Goal: Task Accomplishment & Management: Use online tool/utility

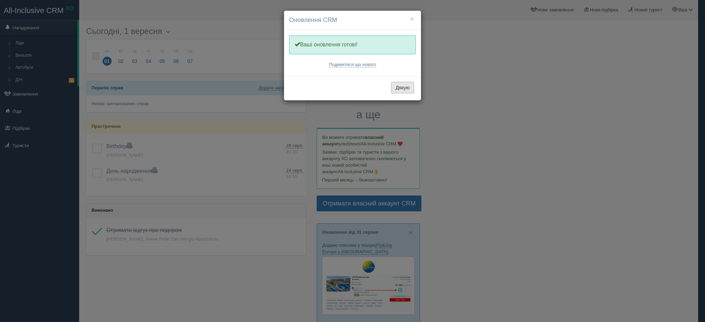
click at [403, 87] on button "Дякую" at bounding box center [402, 88] width 23 height 12
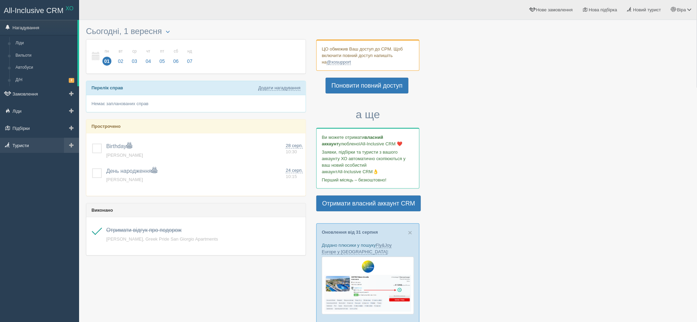
click at [20, 149] on link "Туристи" at bounding box center [39, 145] width 79 height 15
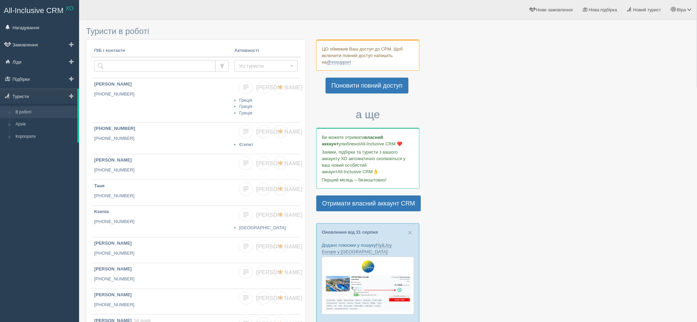
click at [71, 98] on span at bounding box center [71, 96] width 5 height 5
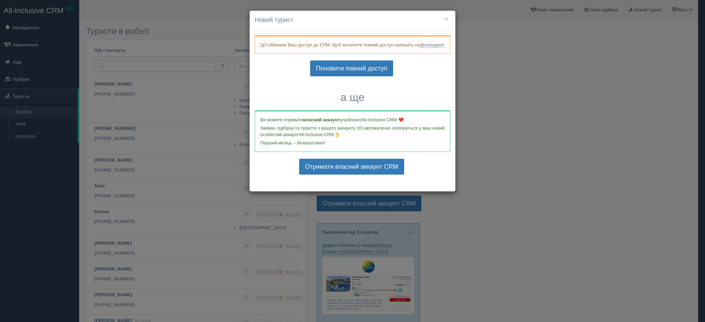
click at [524, 102] on div "× Новий турист ЦО обмежив Ваш доступ до СРМ. Щоб включити повний доступ напишіт…" at bounding box center [352, 161] width 705 height 322
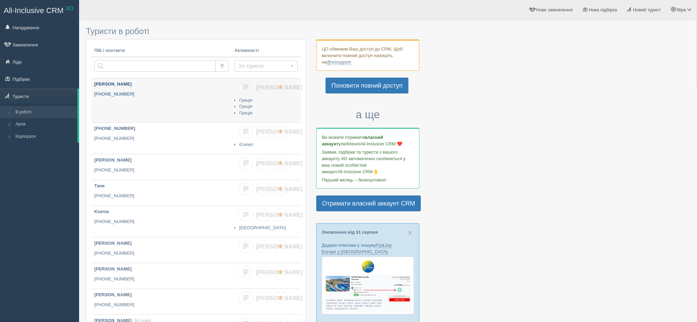
click at [157, 92] on p "[PHONE_NUMBER]" at bounding box center [161, 94] width 135 height 7
